Goal: Task Accomplishment & Management: Use online tool/utility

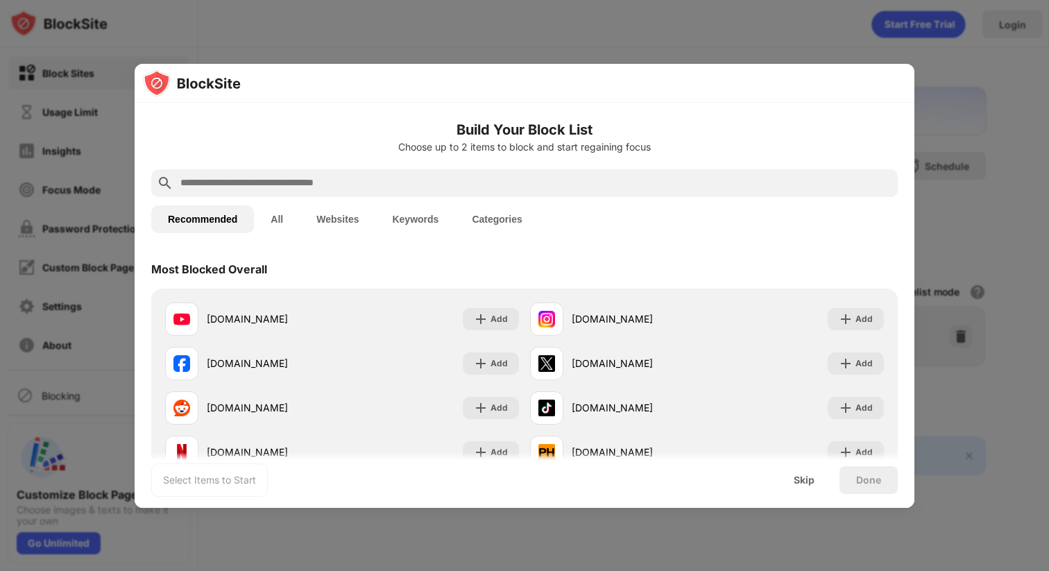
click at [580, 188] on input "text" at bounding box center [536, 183] width 714 height 17
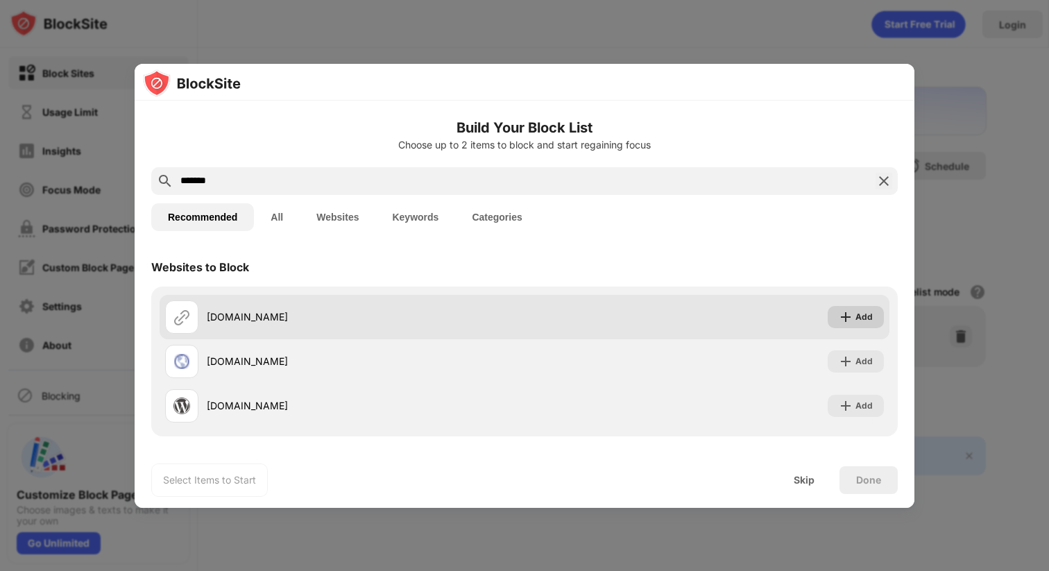
type input "*******"
click at [837, 317] on div "Add" at bounding box center [856, 317] width 56 height 22
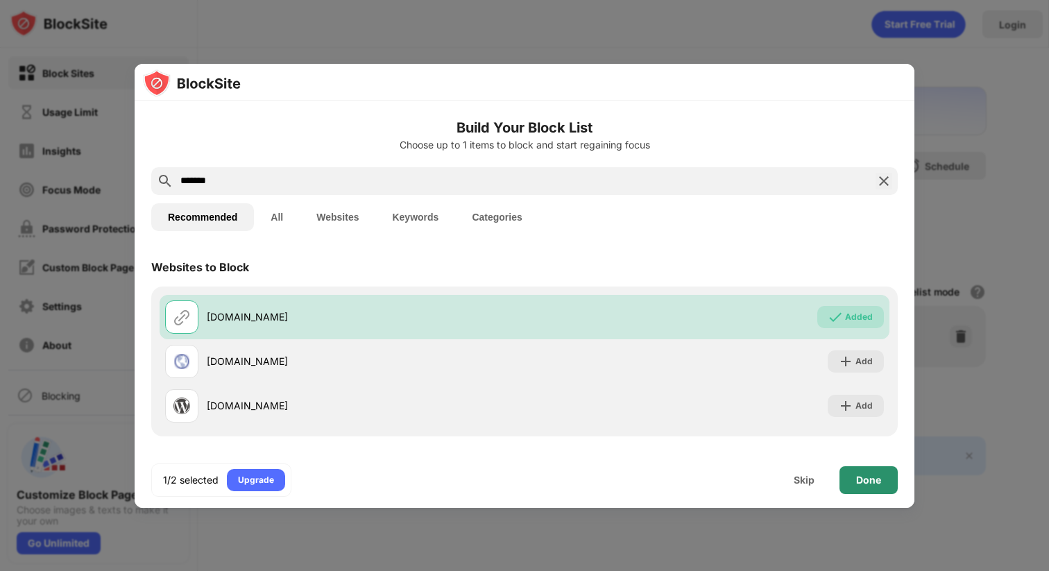
click at [869, 483] on div "Done" at bounding box center [868, 480] width 25 height 11
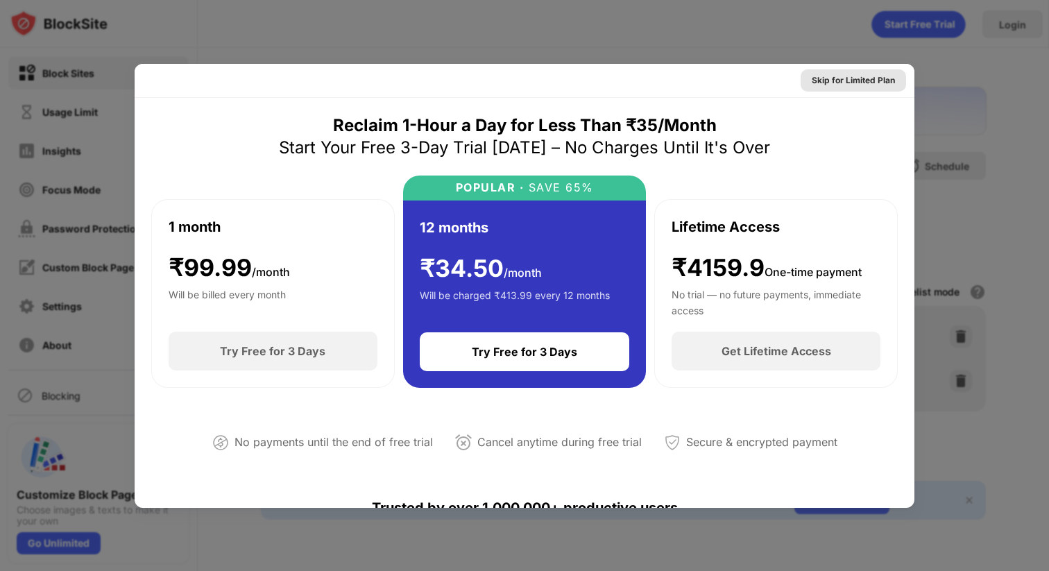
click at [878, 78] on div "Skip for Limited Plan" at bounding box center [853, 81] width 83 height 14
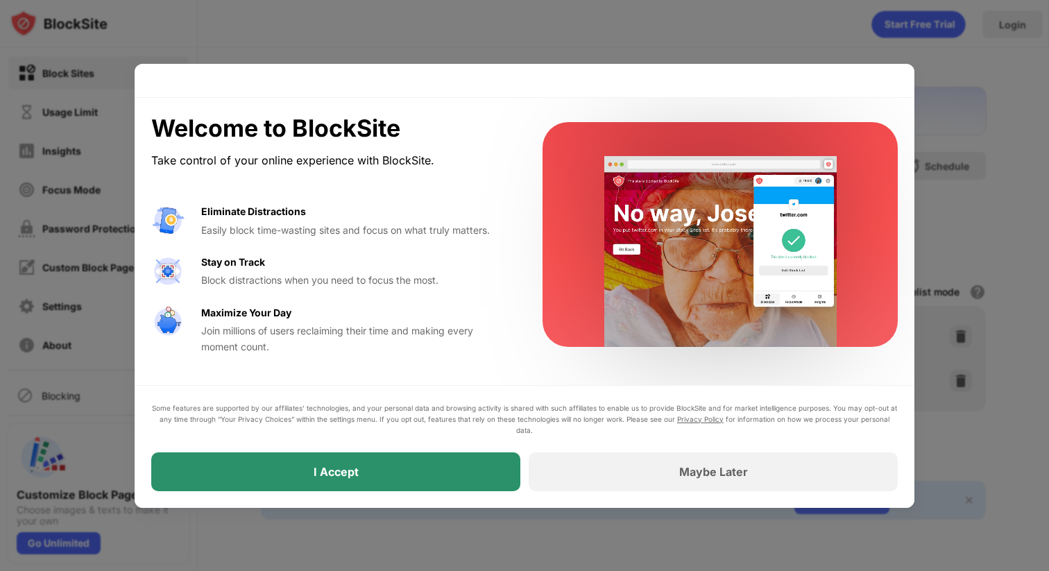
click at [473, 471] on div "I Accept" at bounding box center [335, 472] width 369 height 39
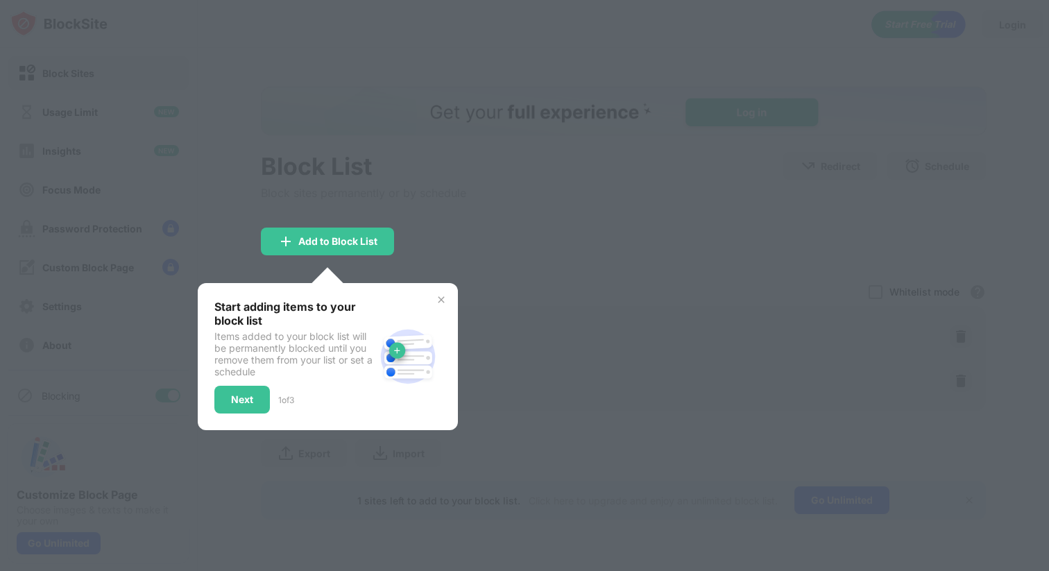
click at [440, 294] on img at bounding box center [441, 299] width 11 height 11
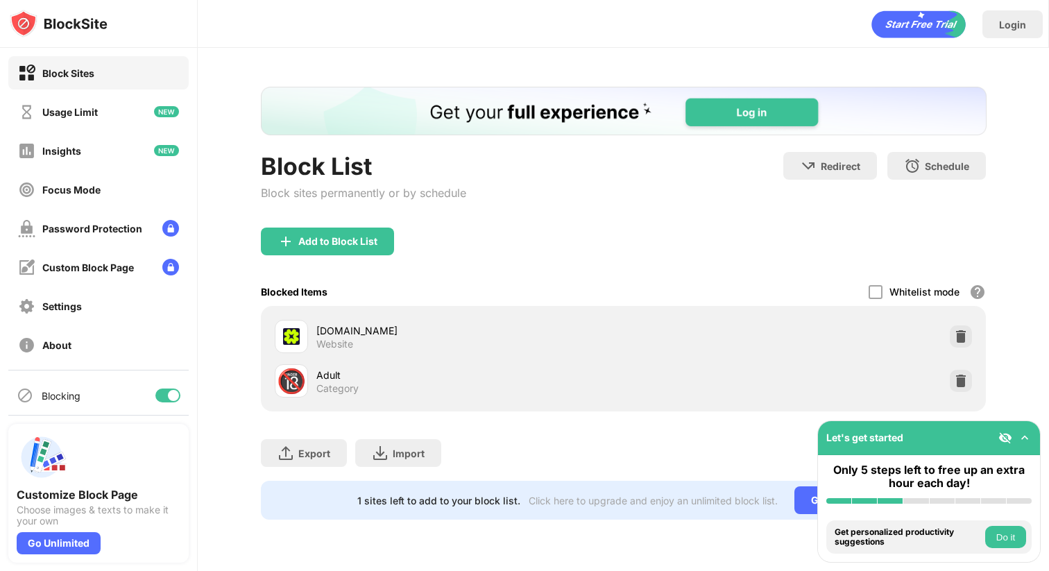
click at [481, 266] on div "Add to Block List" at bounding box center [624, 253] width 726 height 50
click at [1036, 391] on div "Block List Block sites permanently or by schedule Redirect Choose a site to be …" at bounding box center [624, 303] width 852 height 511
click at [971, 374] on div at bounding box center [961, 381] width 22 height 22
